Goal: Check status: Check status

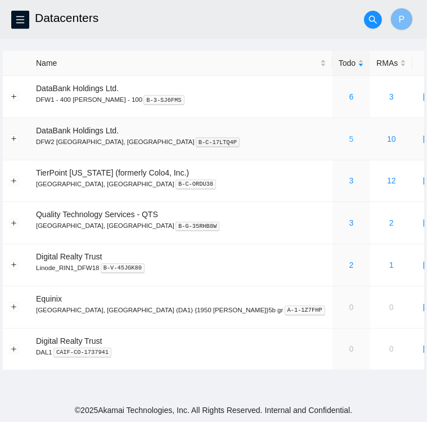
click at [349, 141] on link "5" at bounding box center [351, 138] width 5 height 9
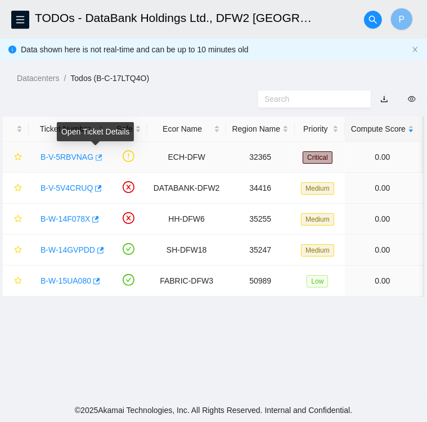
click at [97, 159] on icon "button" at bounding box center [98, 158] width 8 height 8
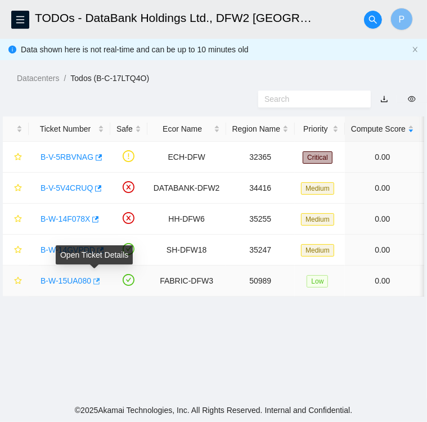
click at [97, 280] on icon "button" at bounding box center [96, 281] width 7 height 6
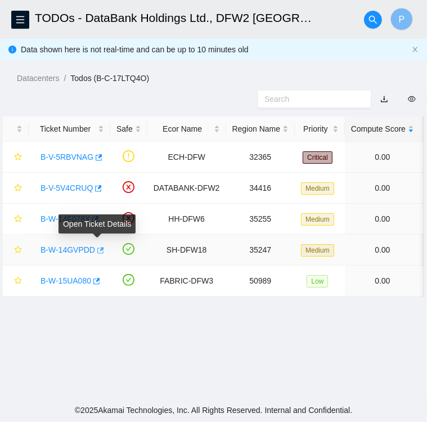
click at [97, 250] on icon "button" at bounding box center [100, 250] width 7 height 6
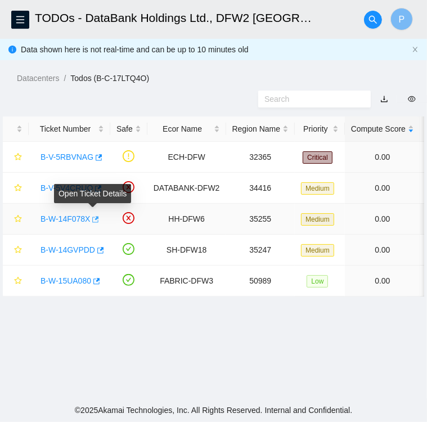
click at [93, 221] on icon "button" at bounding box center [95, 220] width 8 height 8
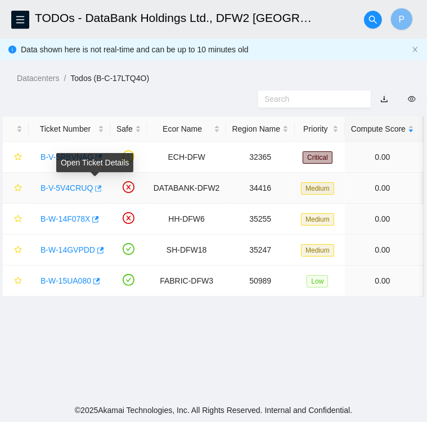
click at [95, 186] on icon "button" at bounding box center [98, 188] width 7 height 6
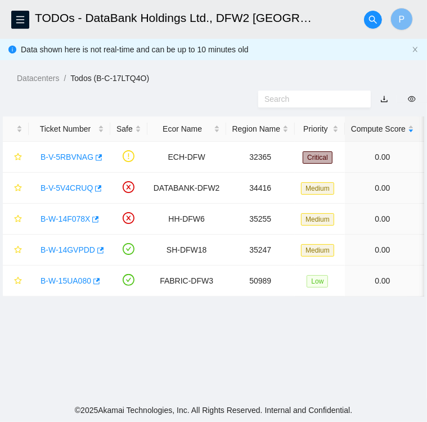
click at [63, 330] on main "TODOs - DataBank Holdings Ltd., DFW2 Richardson, TX P Data shown here is not re…" at bounding box center [213, 199] width 427 height 398
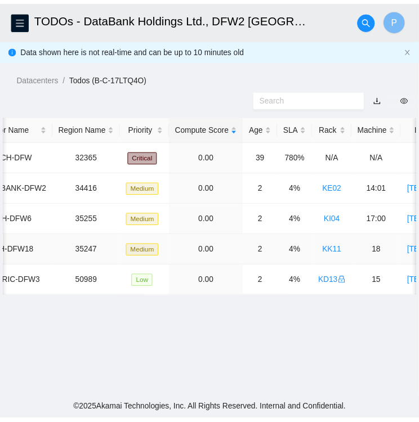
scroll to position [0, 176]
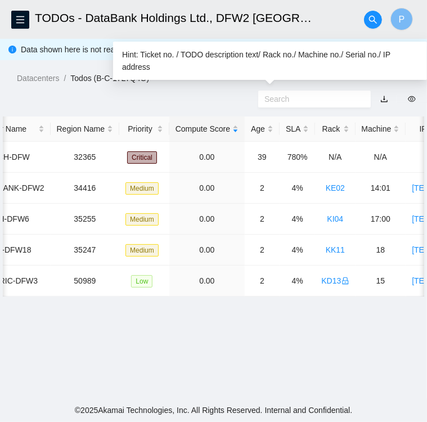
click at [293, 98] on input "text" at bounding box center [309, 99] width 91 height 12
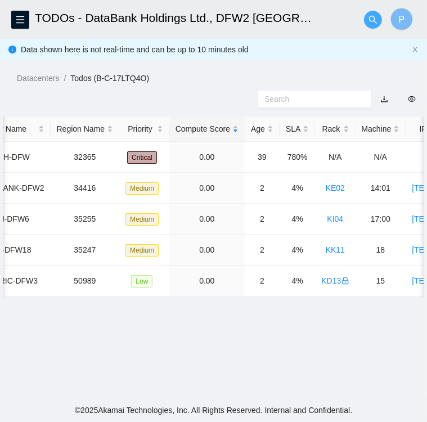
click at [369, 24] on icon "search" at bounding box center [373, 19] width 9 height 9
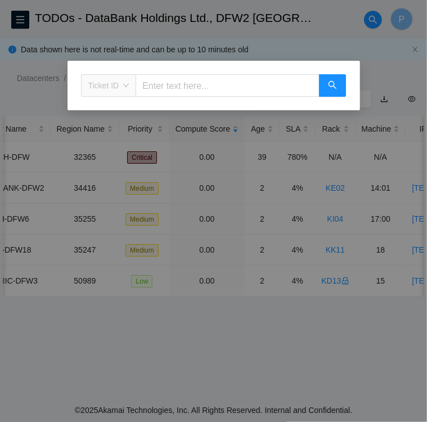
click at [125, 91] on span "Ticket ID" at bounding box center [108, 85] width 41 height 17
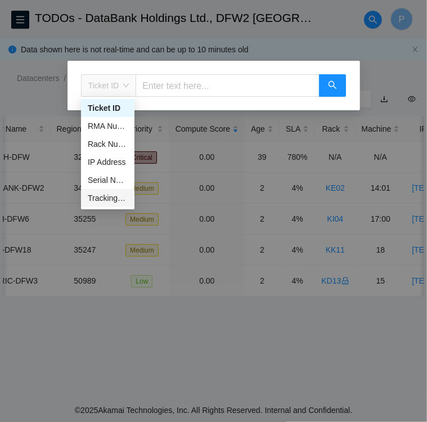
click at [108, 201] on div "Tracking Number" at bounding box center [108, 198] width 40 height 12
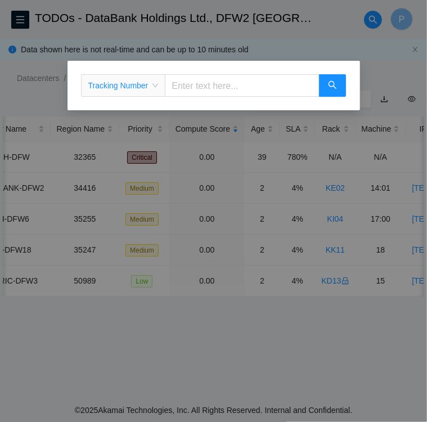
click at [189, 86] on input "text" at bounding box center [242, 85] width 154 height 23
type input "417328426123"
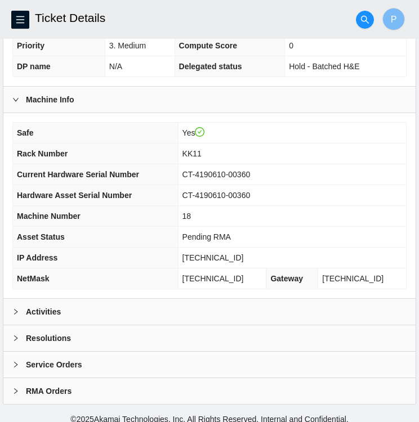
scroll to position [293, 0]
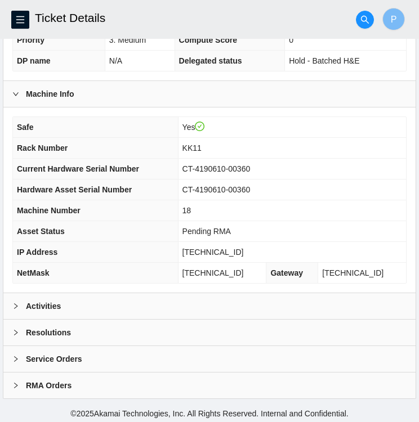
click at [35, 300] on b "Activities" at bounding box center [43, 306] width 35 height 12
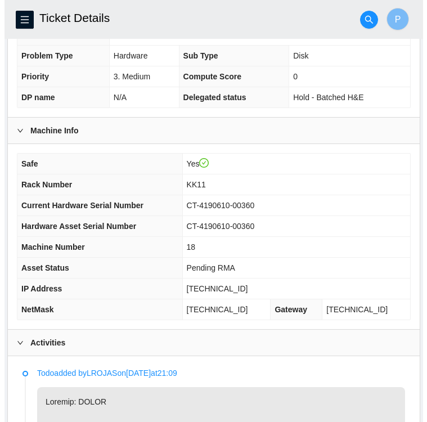
scroll to position [257, 0]
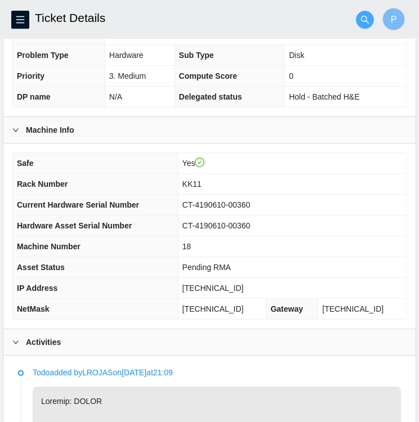
click at [366, 24] on icon "search" at bounding box center [364, 19] width 9 height 9
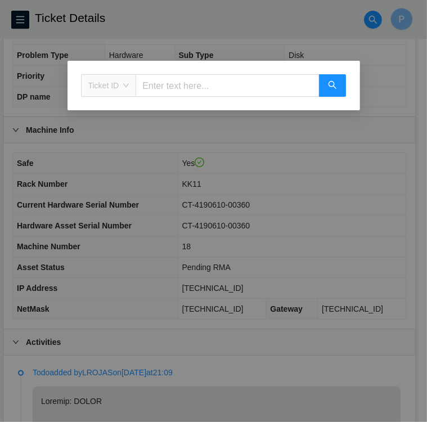
click at [115, 83] on span "Ticket ID" at bounding box center [108, 85] width 41 height 17
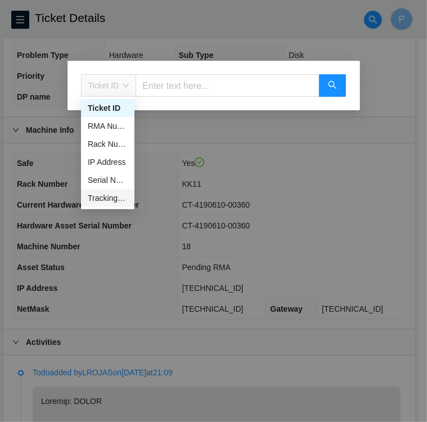
click at [109, 200] on div "Tracking Number" at bounding box center [108, 198] width 40 height 12
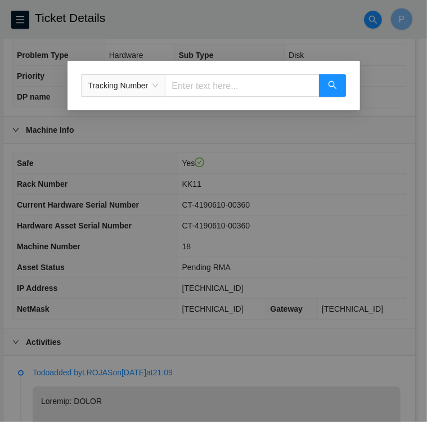
click at [220, 93] on input "text" at bounding box center [242, 85] width 154 height 23
type input "73926364907."
click at [331, 84] on icon "search" at bounding box center [332, 84] width 9 height 9
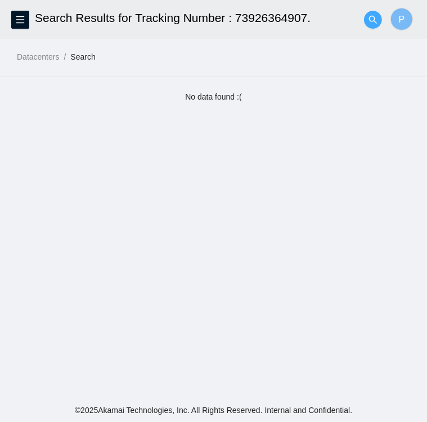
click at [370, 13] on button "button" at bounding box center [373, 20] width 18 height 18
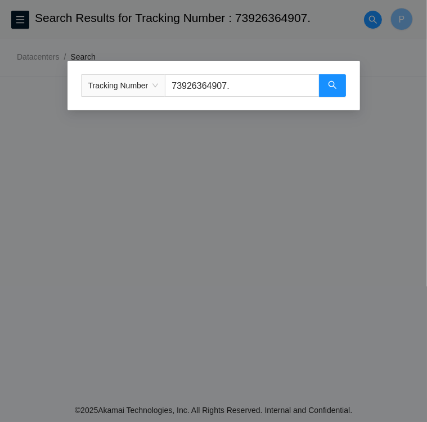
click at [254, 84] on input "73926364907." at bounding box center [242, 85] width 154 height 23
type input "739263649073"
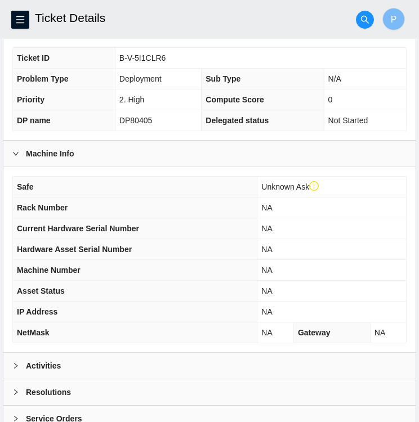
scroll to position [314, 0]
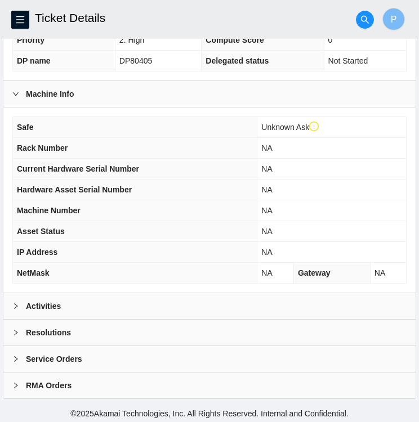
click at [99, 300] on div "Activities" at bounding box center [209, 306] width 412 height 26
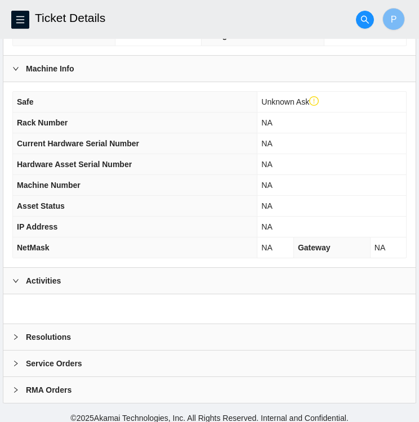
scroll to position [344, 0]
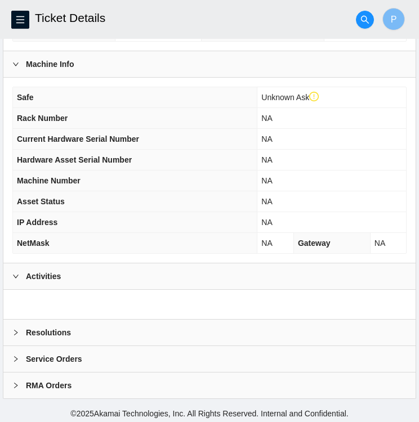
click at [137, 272] on div "Activities" at bounding box center [209, 276] width 412 height 26
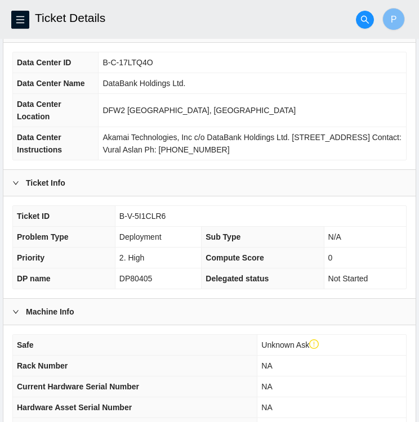
scroll to position [0, 0]
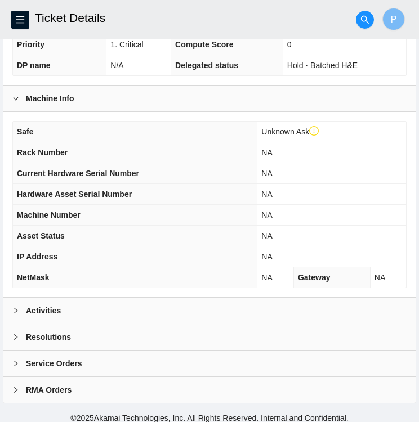
scroll to position [314, 0]
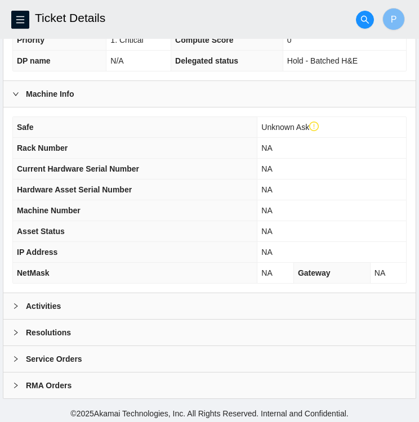
click at [95, 307] on div "Activities" at bounding box center [209, 306] width 412 height 26
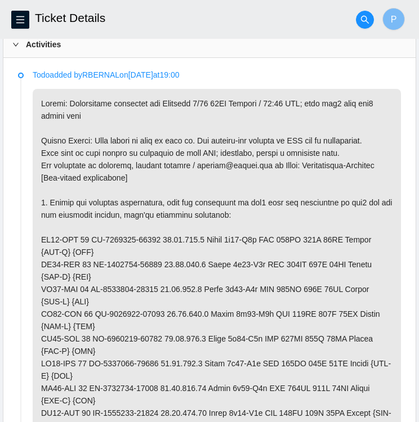
scroll to position [576, 0]
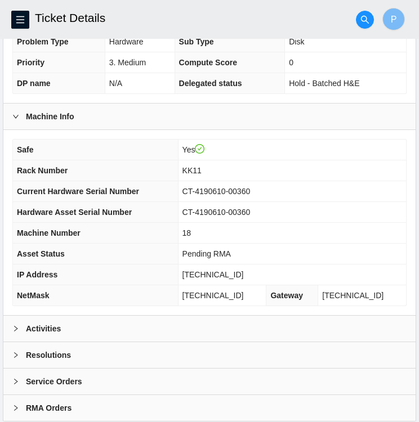
scroll to position [293, 0]
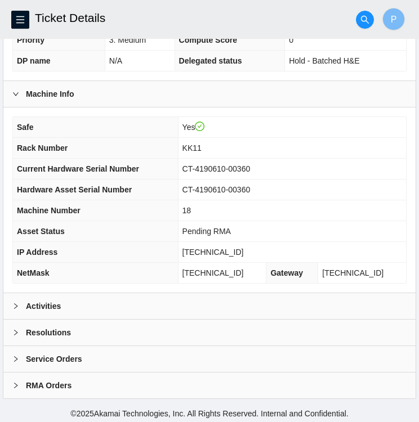
click at [15, 303] on icon "right" at bounding box center [15, 306] width 7 height 7
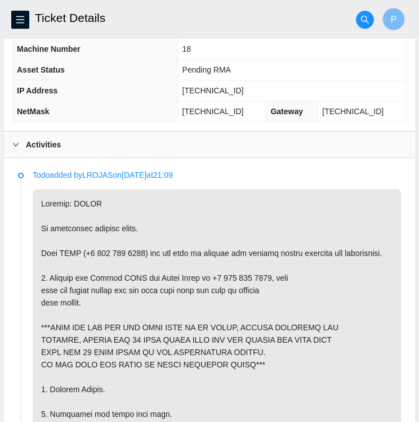
scroll to position [506, 0]
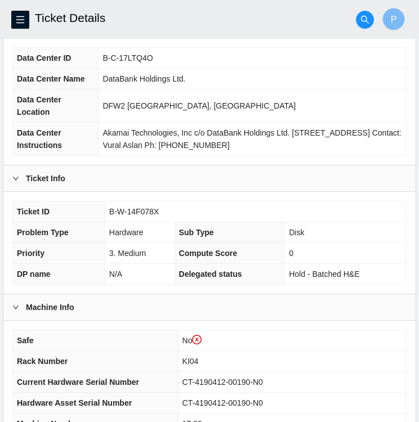
scroll to position [99, 0]
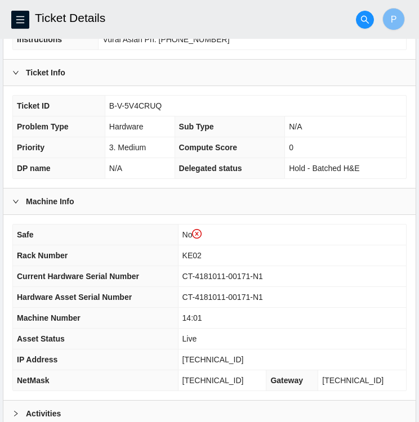
scroll to position [314, 0]
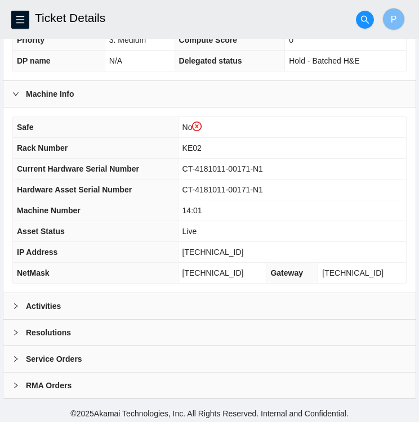
click at [14, 303] on icon "right" at bounding box center [15, 306] width 7 height 7
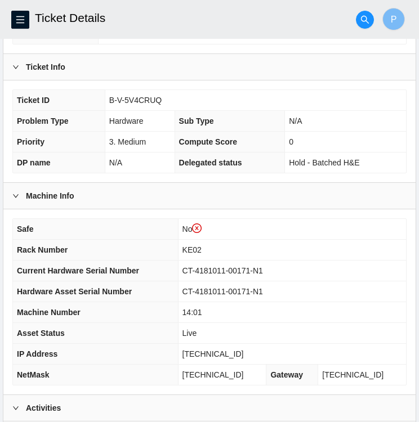
scroll to position [209, 0]
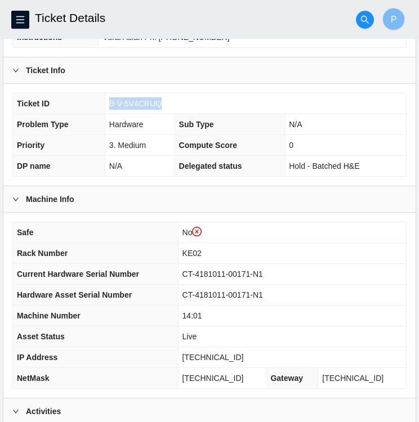
drag, startPoint x: 161, startPoint y: 101, endPoint x: 110, endPoint y: 97, distance: 51.9
click at [110, 97] on td "B-V-5V4CRUQ" at bounding box center [255, 103] width 301 height 21
copy span "B-V-5V4CRUQ"
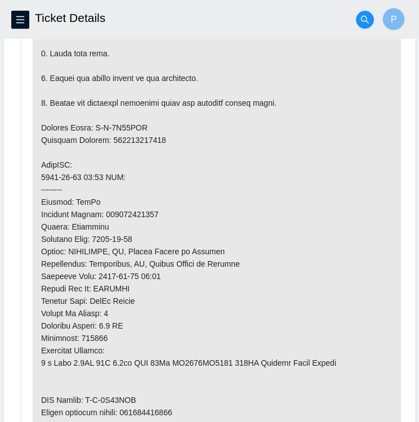
scroll to position [828, 0]
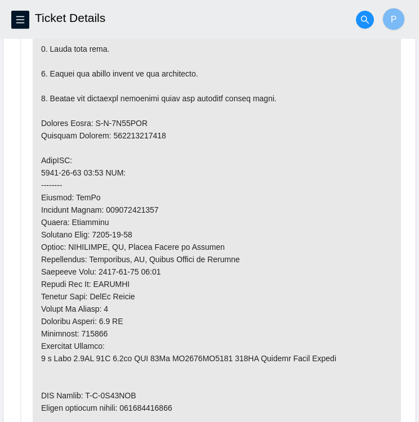
click at [357, 281] on p at bounding box center [217, 154] width 368 height 636
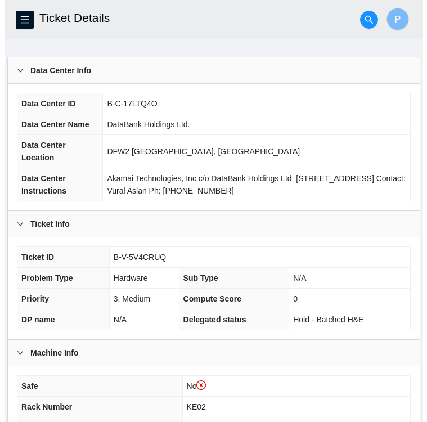
scroll to position [52, 0]
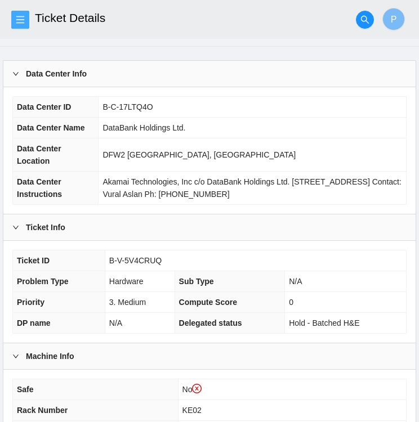
click at [16, 19] on icon "menu" at bounding box center [20, 19] width 8 height 7
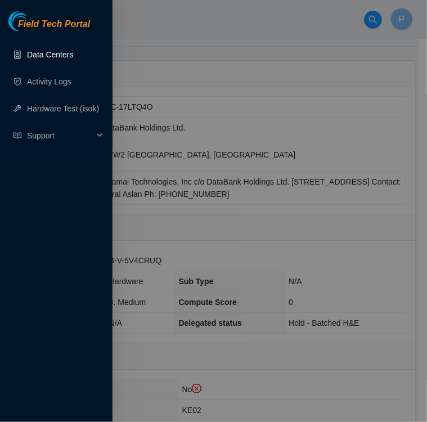
click at [43, 59] on link "Data Centers" at bounding box center [50, 54] width 46 height 9
